Goal: Task Accomplishment & Management: Manage account settings

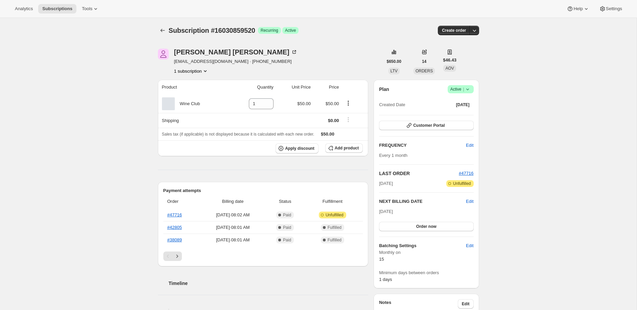
scroll to position [0, 0]
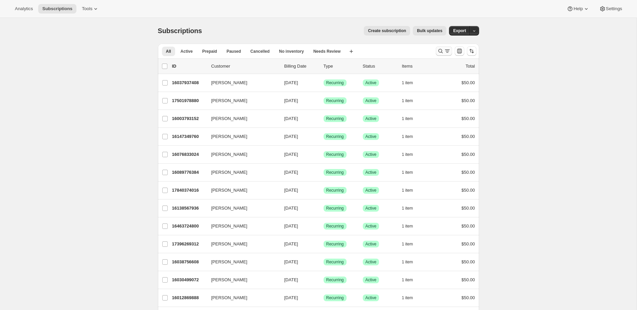
click at [436, 53] on button "Search and filter results" at bounding box center [444, 50] width 16 height 9
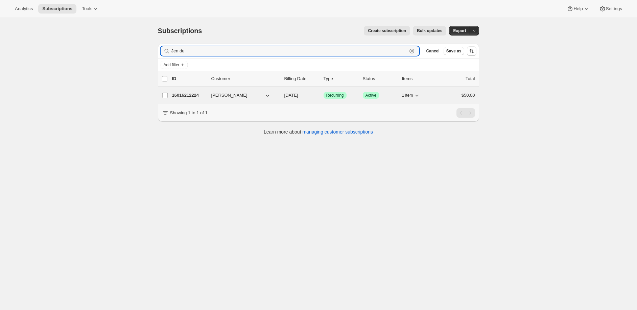
type input "Jen du"
click at [182, 93] on p "16016212224" at bounding box center [189, 95] width 34 height 7
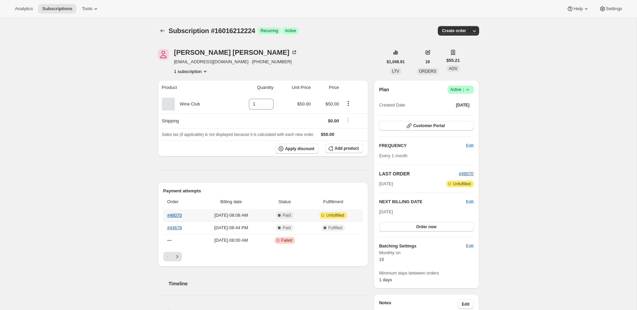
click at [175, 215] on link "#48070" at bounding box center [174, 215] width 15 height 5
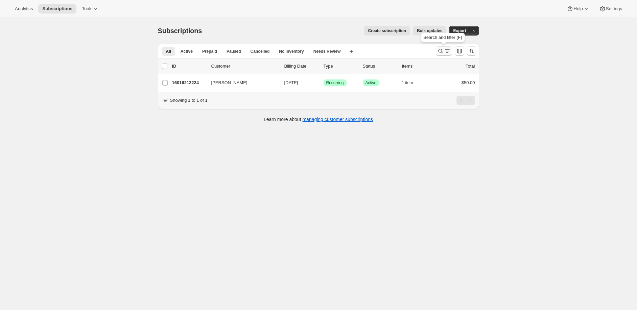
click at [442, 52] on icon "Search and filter results" at bounding box center [440, 51] width 7 height 7
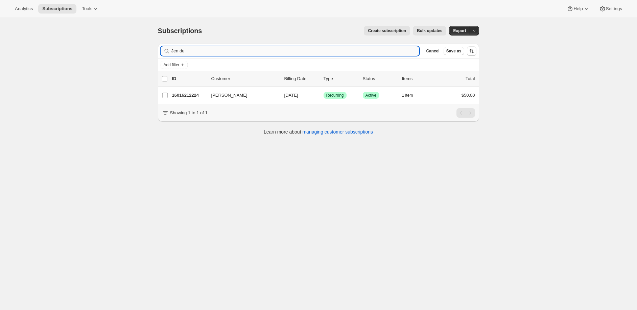
click at [246, 52] on input "Jen du" at bounding box center [295, 50] width 248 height 9
click at [247, 52] on input "Jen du" at bounding box center [295, 50] width 248 height 9
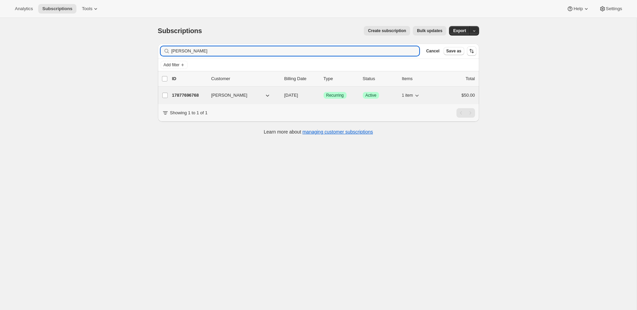
type input "Olivia cow"
click at [191, 93] on p "17877696768" at bounding box center [189, 95] width 34 height 7
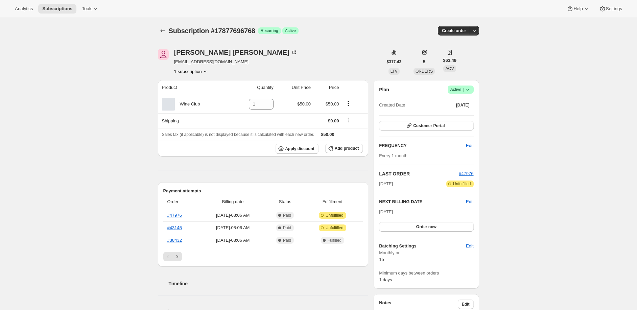
scroll to position [5, 0]
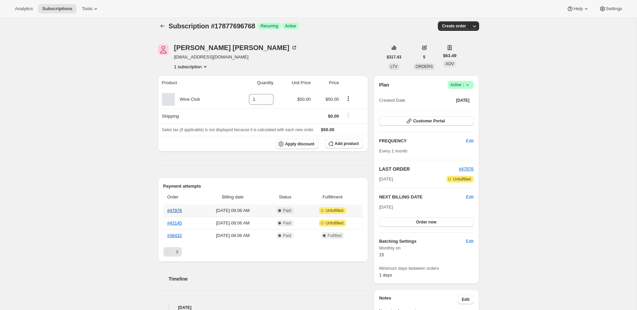
click at [177, 209] on link "#47976" at bounding box center [174, 210] width 15 height 5
click at [177, 224] on link "#43145" at bounding box center [174, 222] width 15 height 5
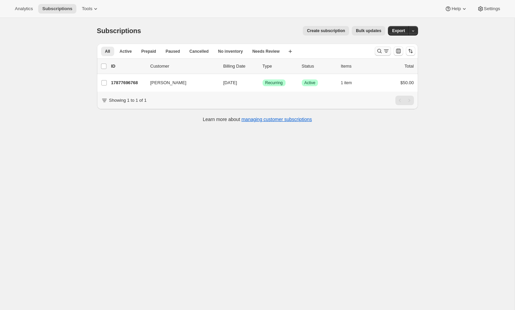
click at [383, 55] on button "Search and filter results" at bounding box center [383, 50] width 16 height 9
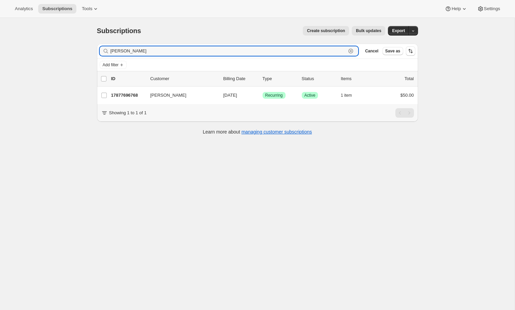
click at [351, 50] on icon "button" at bounding box center [350, 51] width 7 height 7
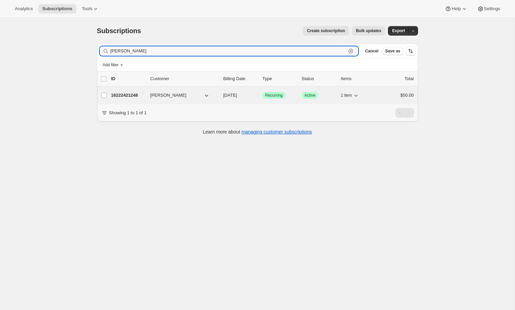
type input "[PERSON_NAME]"
drag, startPoint x: 394, startPoint y: 94, endPoint x: 397, endPoint y: 92, distance: 3.7
click at [397, 92] on div "$50.00" at bounding box center [397, 95] width 34 height 7
